Goal: Task Accomplishment & Management: Manage account settings

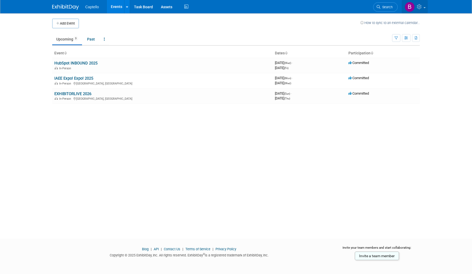
click at [424, 7] on span at bounding box center [424, 7] width 2 height 1
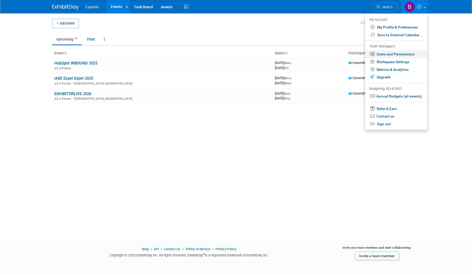
click at [395, 55] on link "Users and Permissions" at bounding box center [396, 54] width 63 height 8
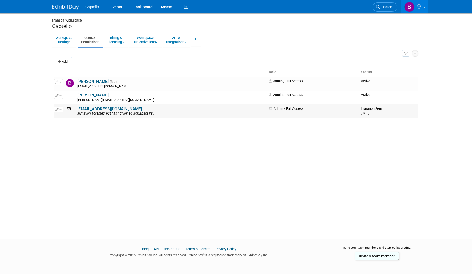
drag, startPoint x: 112, startPoint y: 114, endPoint x: 153, endPoint y: 116, distance: 40.2
click at [151, 116] on div "Invitation accepted, but has not joined workspace yet." at bounding box center [171, 114] width 188 height 4
click at [170, 115] on div "Invitation accepted, but has not joined workspace yet." at bounding box center [171, 114] width 188 height 4
click at [61, 110] on span "button" at bounding box center [60, 109] width 2 height 1
click at [41, 131] on body "Captello Events Task Board Assets" at bounding box center [236, 137] width 472 height 274
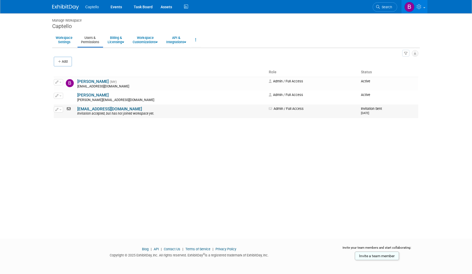
click at [69, 109] on icon at bounding box center [69, 109] width 7 height 4
click at [101, 110] on link "obellison@captello.com" at bounding box center [109, 108] width 65 height 5
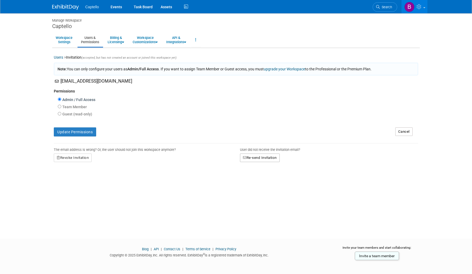
click at [262, 156] on button "Re-send Invitation" at bounding box center [260, 157] width 40 height 9
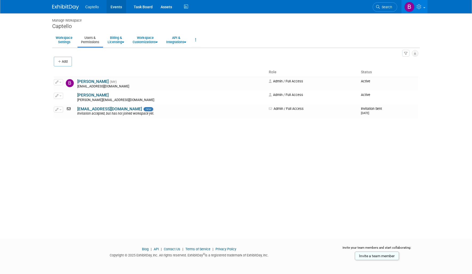
click at [113, 6] on link "Events" at bounding box center [115, 6] width 19 height 13
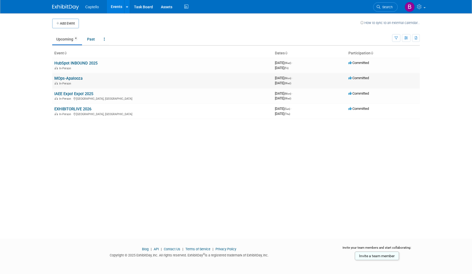
click at [71, 79] on link "MOps-Apalooza" at bounding box center [68, 78] width 28 height 5
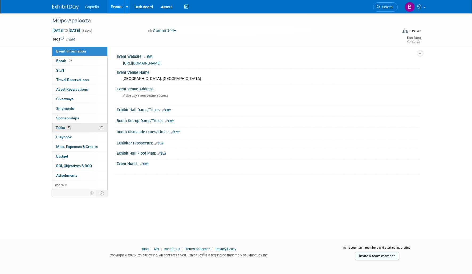
click at [63, 128] on span "Tasks 7%" at bounding box center [64, 127] width 17 height 4
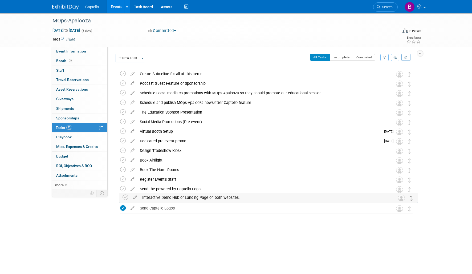
drag, startPoint x: 409, startPoint y: 84, endPoint x: 411, endPoint y: 197, distance: 113.4
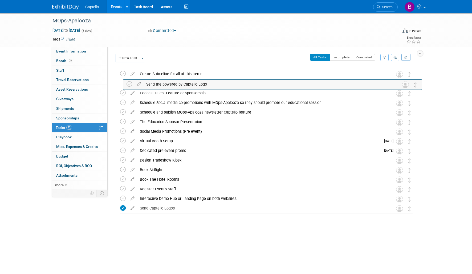
drag, startPoint x: 410, startPoint y: 190, endPoint x: 416, endPoint y: 85, distance: 105.3
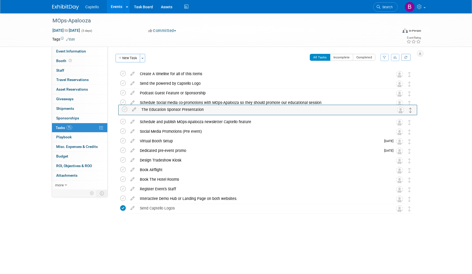
drag, startPoint x: 409, startPoint y: 122, endPoint x: 410, endPoint y: 109, distance: 12.9
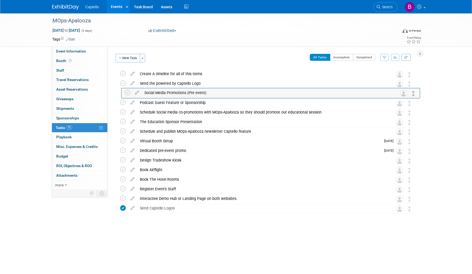
drag, startPoint x: 409, startPoint y: 131, endPoint x: 413, endPoint y: 92, distance: 39.1
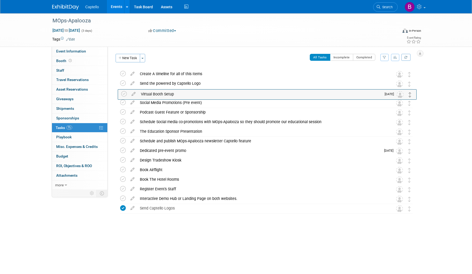
drag, startPoint x: 409, startPoint y: 142, endPoint x: 410, endPoint y: 95, distance: 47.1
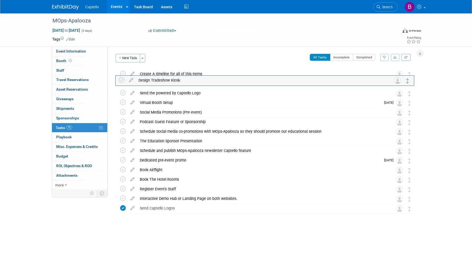
drag, startPoint x: 408, startPoint y: 162, endPoint x: 407, endPoint y: 83, distance: 78.5
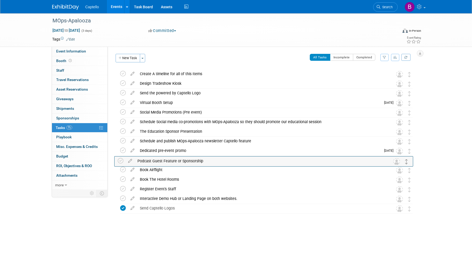
drag, startPoint x: 409, startPoint y: 121, endPoint x: 406, endPoint y: 159, distance: 39.0
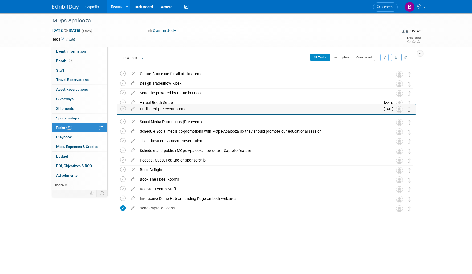
drag, startPoint x: 408, startPoint y: 152, endPoint x: 409, endPoint y: 110, distance: 41.8
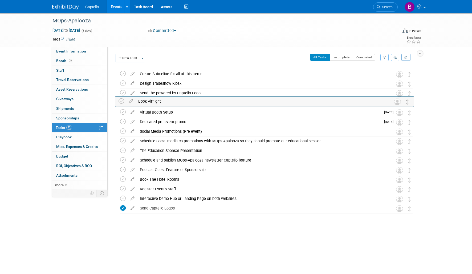
drag, startPoint x: 409, startPoint y: 170, endPoint x: 407, endPoint y: 102, distance: 68.7
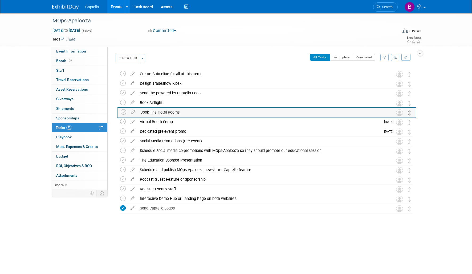
drag, startPoint x: 408, startPoint y: 179, endPoint x: 409, endPoint y: 110, distance: 69.5
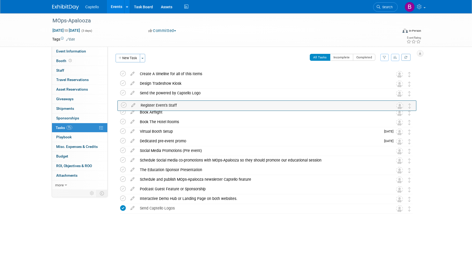
drag, startPoint x: 406, startPoint y: 188, endPoint x: 407, endPoint y: 101, distance: 86.2
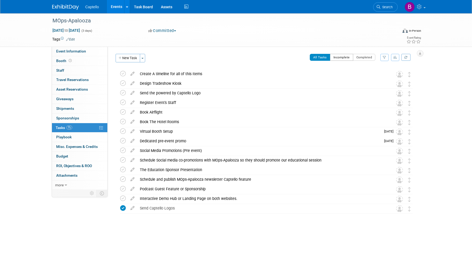
click at [343, 56] on button "Incomplete" at bounding box center [341, 57] width 23 height 7
click at [133, 73] on icon at bounding box center [132, 72] width 9 height 7
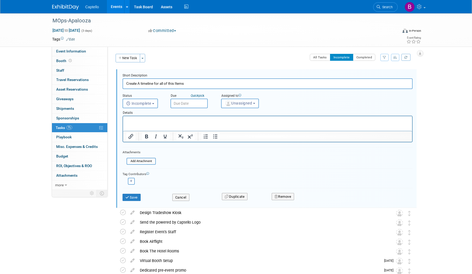
click at [160, 117] on html at bounding box center [267, 119] width 289 height 7
click at [157, 121] on p "Rich Text Area. Press ALT-0 for help." at bounding box center [267, 120] width 283 height 5
click at [64, 127] on span "Tasks 7%" at bounding box center [64, 127] width 17 height 4
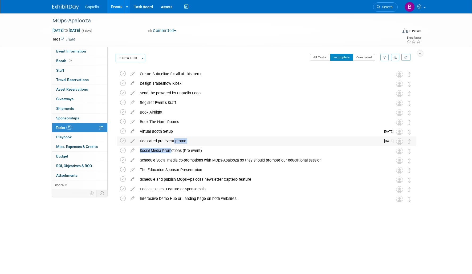
drag, startPoint x: 169, startPoint y: 149, endPoint x: 171, endPoint y: 139, distance: 9.5
click at [171, 139] on div "MOps-Apalooza Oct 27, 2025 to Oct 29, 2025 (Going) Create A timeline for all of…" at bounding box center [264, 136] width 301 height 134
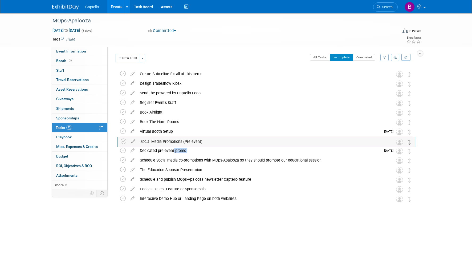
drag, startPoint x: 407, startPoint y: 150, endPoint x: 407, endPoint y: 141, distance: 9.0
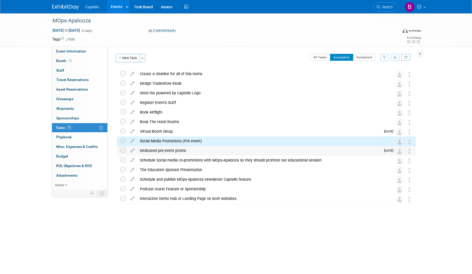
click at [165, 150] on div "Dedicated pre-event promo" at bounding box center [259, 150] width 244 height 9
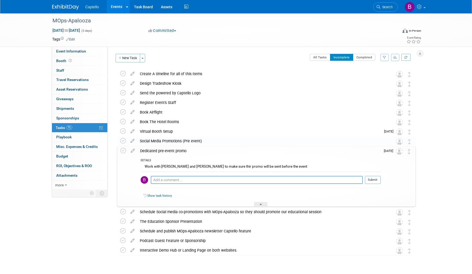
click at [178, 150] on div "Dedicated pre-event promo" at bounding box center [258, 150] width 243 height 9
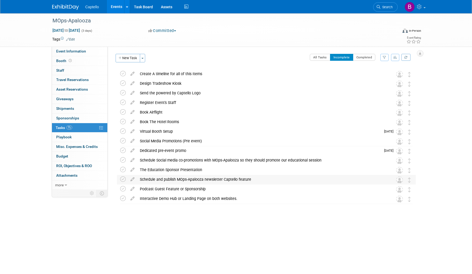
click at [185, 178] on div "Schedule and publish MOps-Apalooza newsletter Captello feature" at bounding box center [261, 179] width 248 height 9
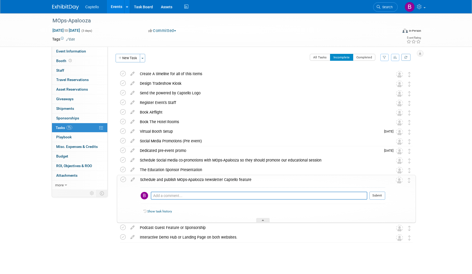
click at [185, 178] on div "Schedule and publish MOps-Apalooza newsletter Captello feature" at bounding box center [261, 179] width 248 height 9
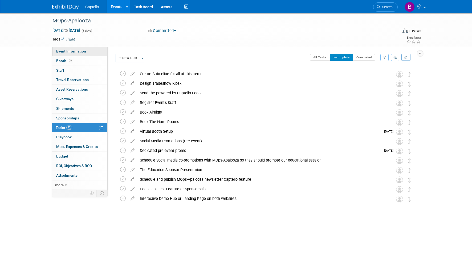
click at [71, 52] on span "Event Information" at bounding box center [71, 51] width 30 height 4
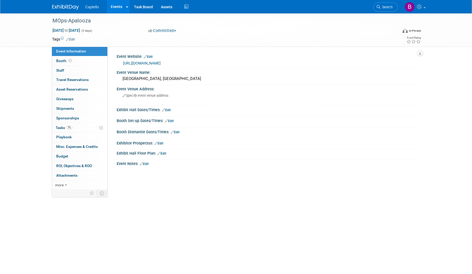
click at [63, 11] on div "Captello Events Add Event Bulk Upload Events Shareable Event Boards Recently Vi…" at bounding box center [235, 6] width 367 height 13
click at [116, 7] on link "Events" at bounding box center [116, 6] width 19 height 13
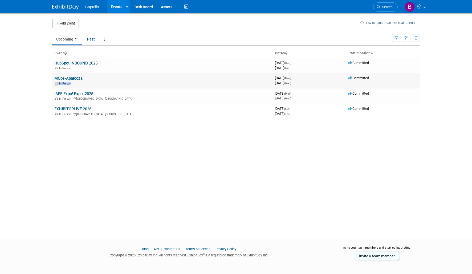
drag, startPoint x: 108, startPoint y: 81, endPoint x: 154, endPoint y: 84, distance: 46.1
click at [139, 86] on td "MOps-Apalooza In-Person" at bounding box center [162, 80] width 220 height 15
click at [171, 76] on td "MOps-Apalooza In-Person" at bounding box center [162, 80] width 220 height 15
click at [424, 7] on link at bounding box center [414, 6] width 26 height 13
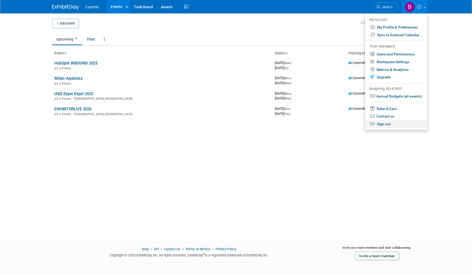
click at [387, 126] on link "Sign out" at bounding box center [396, 124] width 63 height 8
